Goal: Task Accomplishment & Management: Manage account settings

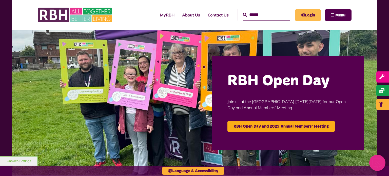
click at [313, 15] on link "Login" at bounding box center [308, 14] width 26 height 11
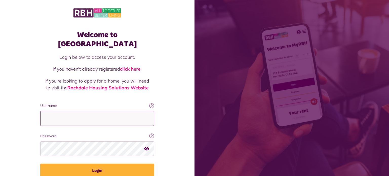
click at [97, 111] on input "Username" at bounding box center [97, 118] width 114 height 15
